Goal: Information Seeking & Learning: Find specific fact

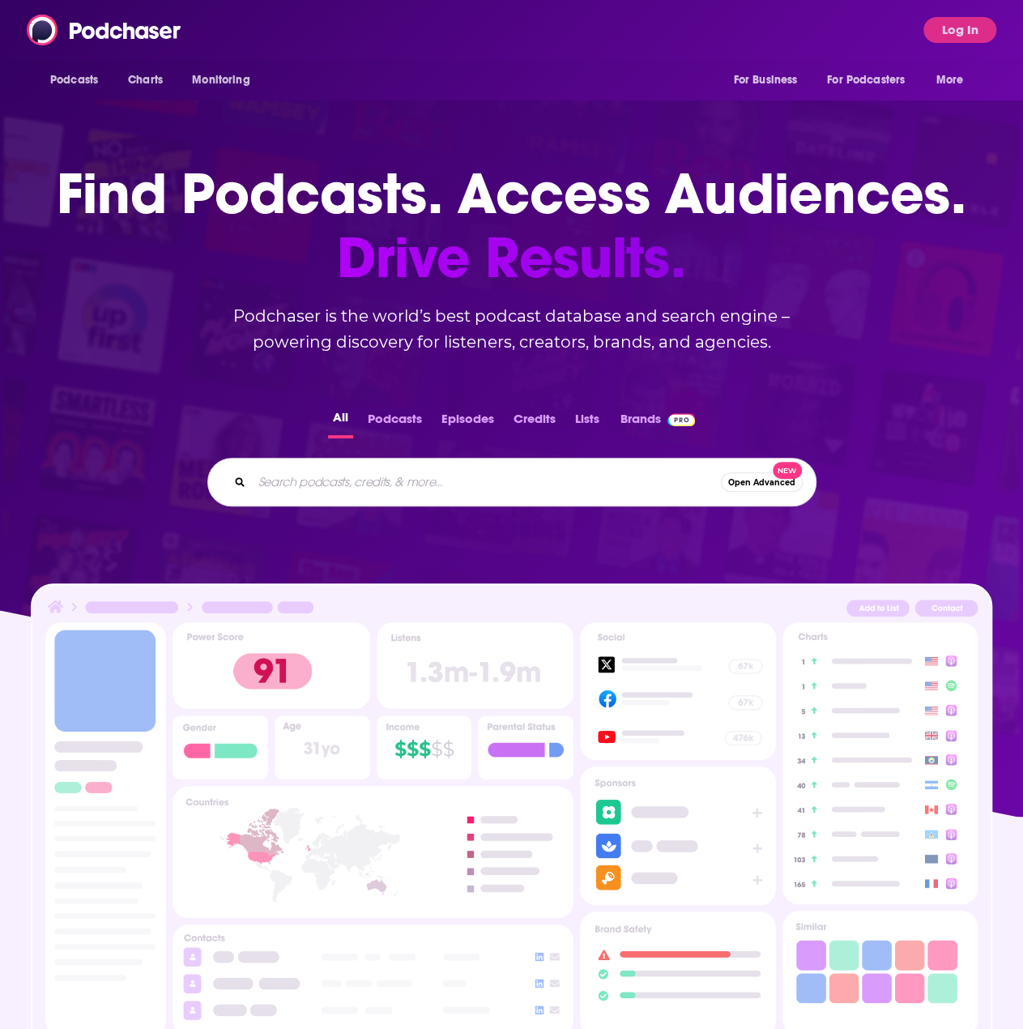
click at [509, 471] on input "Search podcasts, credits, & more..." at bounding box center [486, 482] width 469 height 26
type input "it's been a minute"
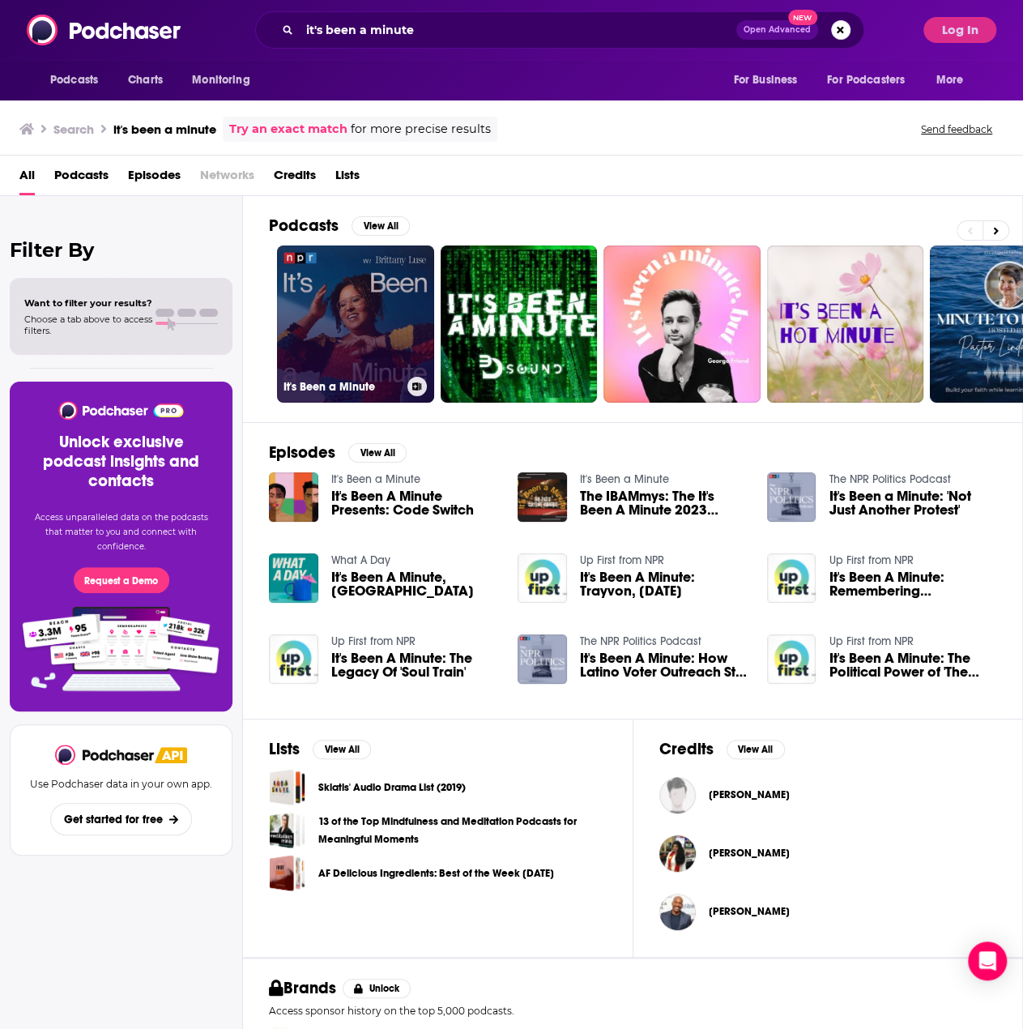
click at [356, 324] on link "It's Been a Minute" at bounding box center [355, 323] width 157 height 157
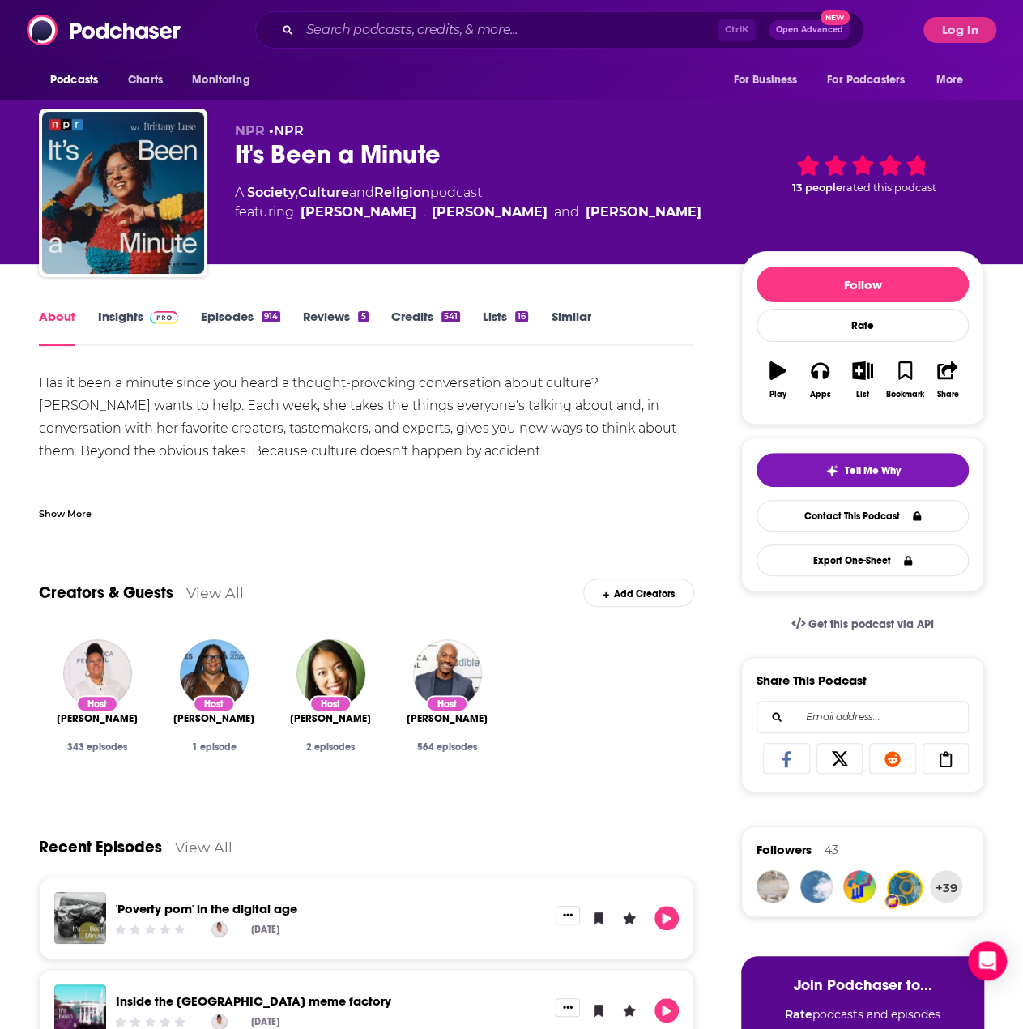
click at [421, 317] on link "Credits 541" at bounding box center [425, 327] width 69 height 37
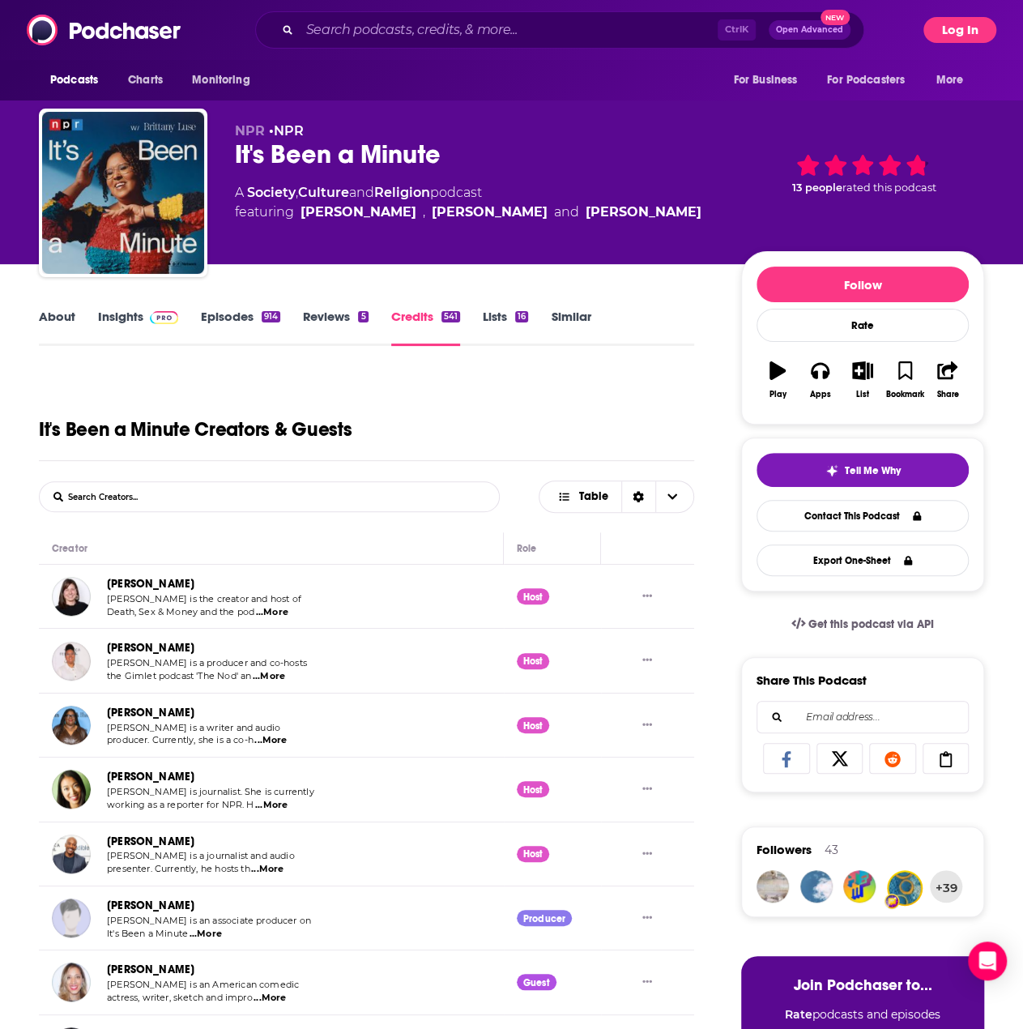
click at [961, 37] on button "Log In" at bounding box center [959, 30] width 73 height 26
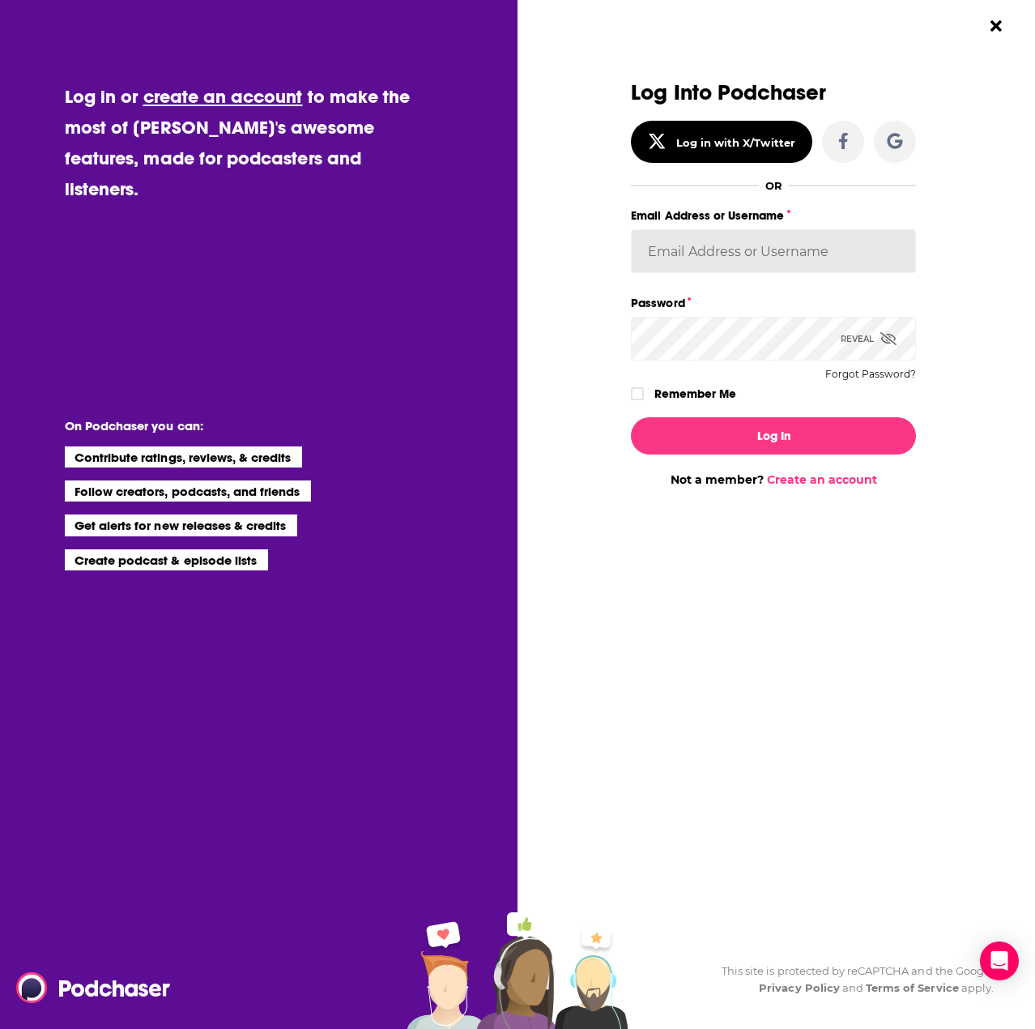
type input "[EMAIL_ADDRESS][DOMAIN_NAME]"
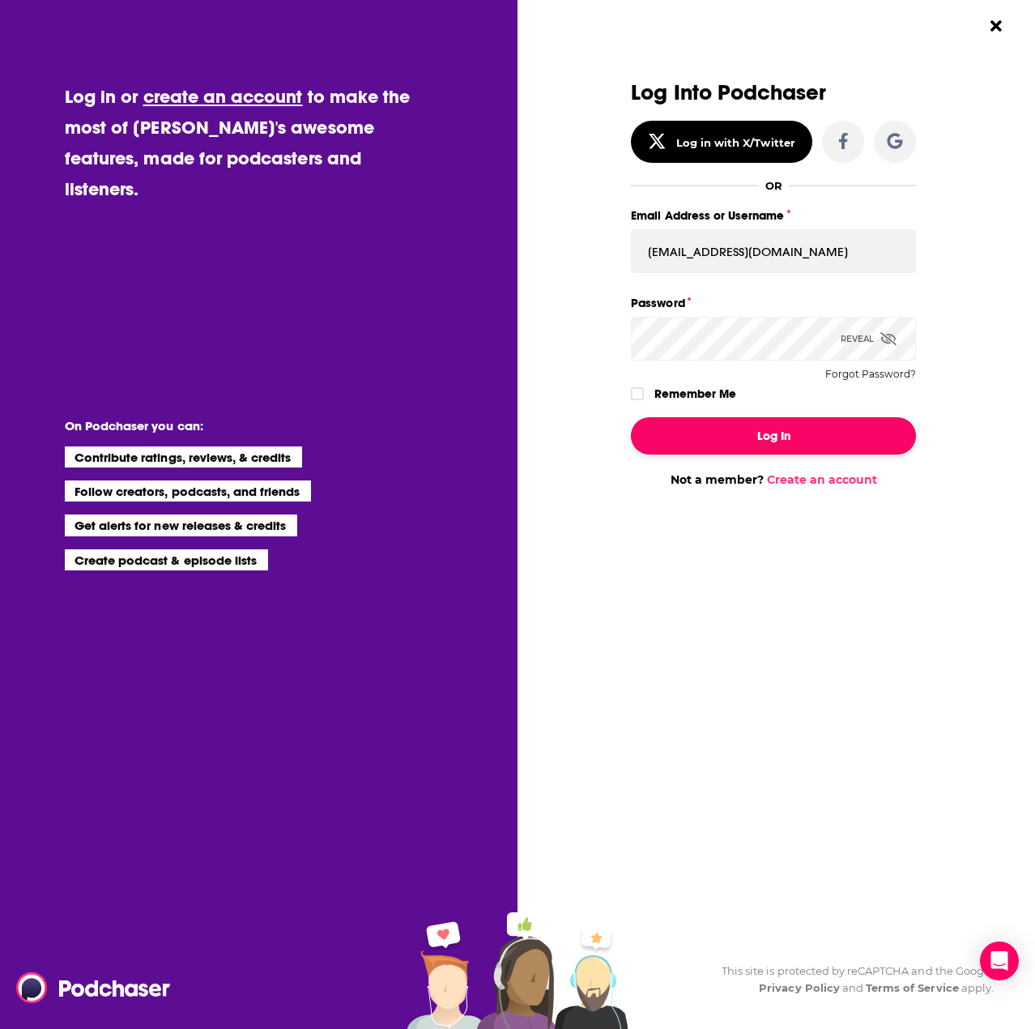
click at [821, 435] on button "Log In" at bounding box center [773, 435] width 285 height 37
